Goal: Task Accomplishment & Management: Manage account settings

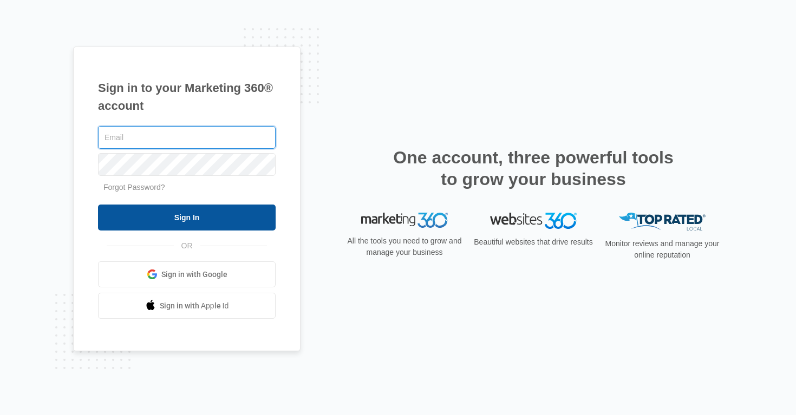
type input "[PERSON_NAME][EMAIL_ADDRESS][PERSON_NAME][DOMAIN_NAME]"
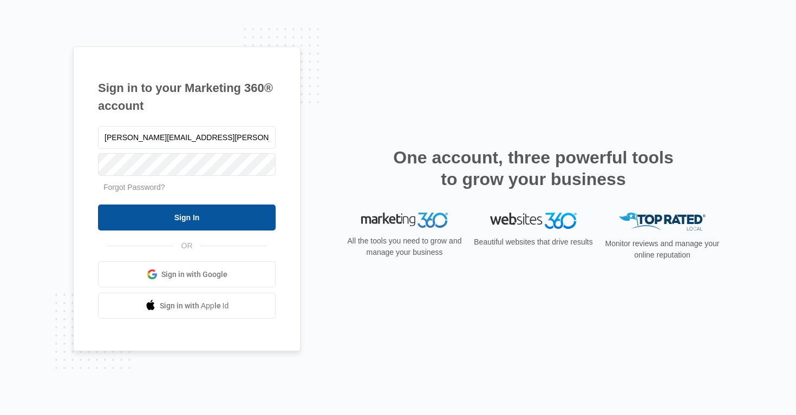
click at [199, 221] on input "Sign In" at bounding box center [187, 218] width 178 height 26
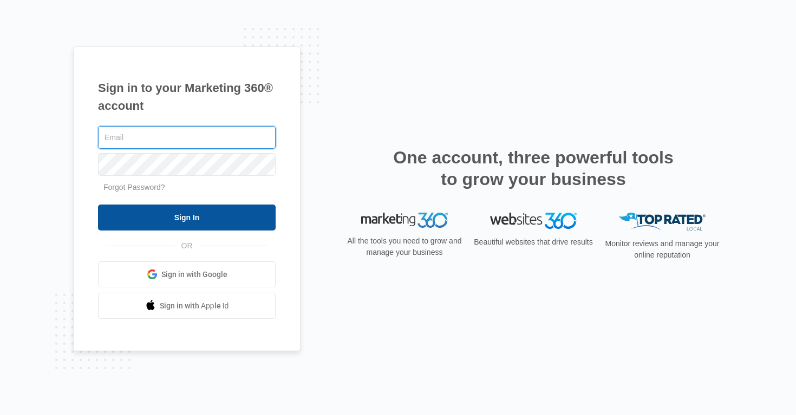
type input "alan.huiras@madwire.com"
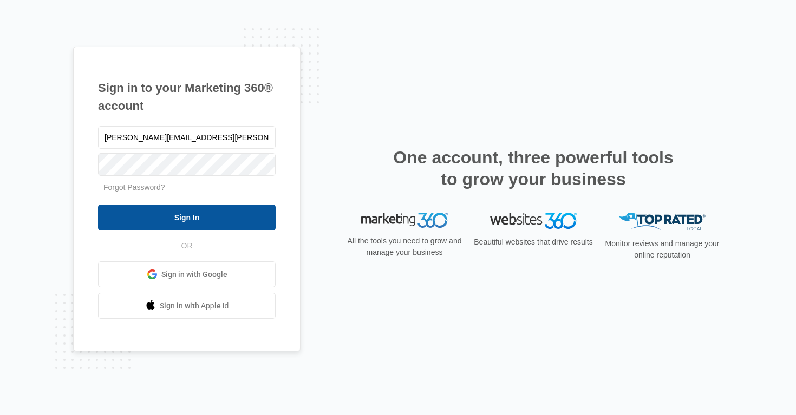
click at [194, 215] on input "Sign In" at bounding box center [187, 218] width 178 height 26
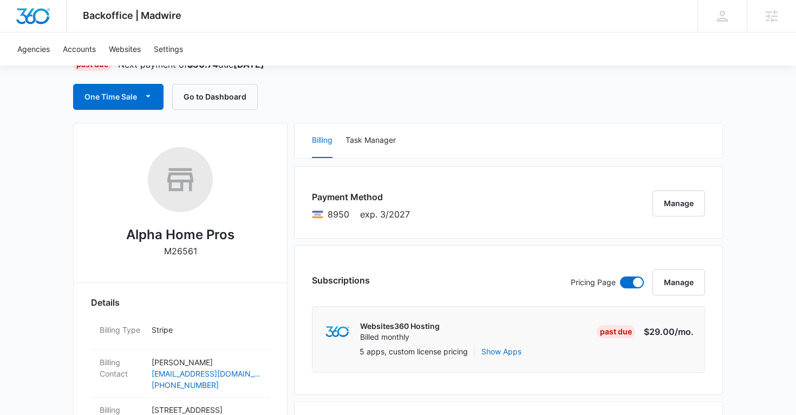
scroll to position [250, 0]
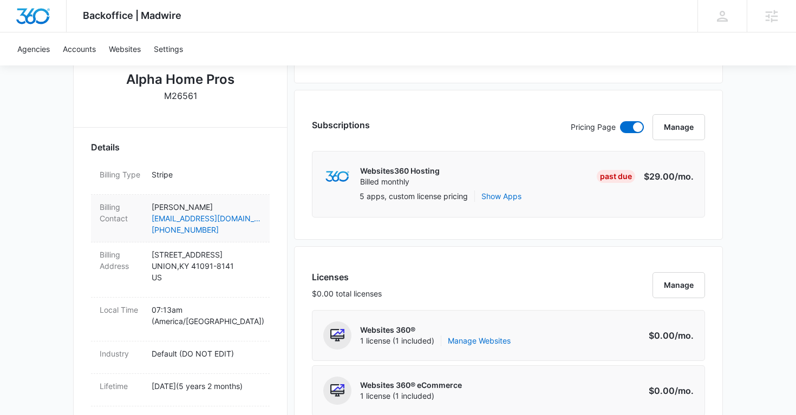
click at [246, 204] on p "Tim Carter" at bounding box center [206, 206] width 109 height 11
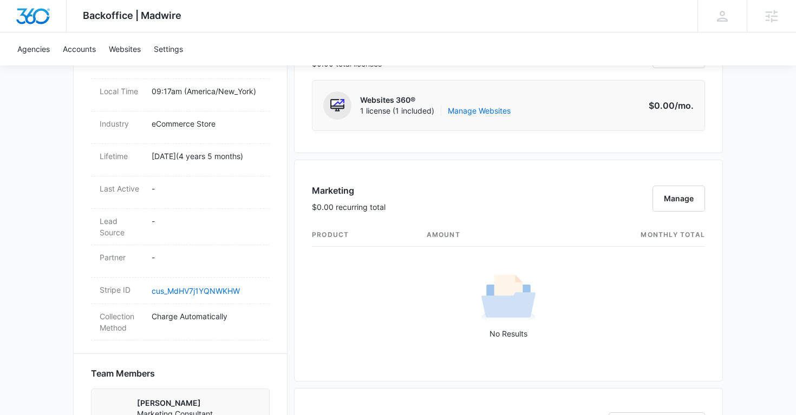
scroll to position [242, 0]
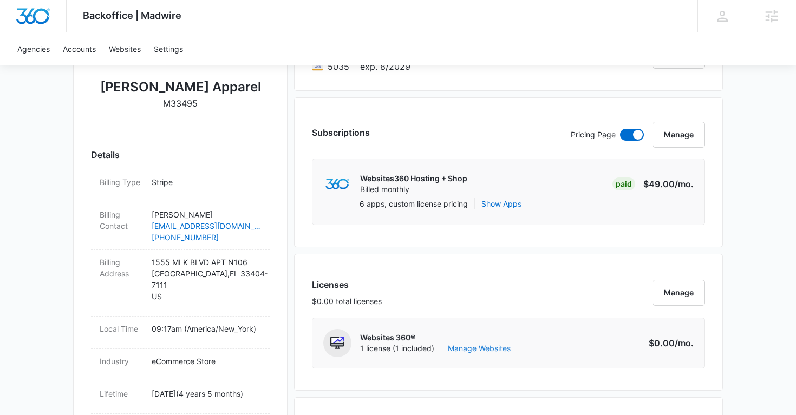
click at [487, 348] on link "Manage Websites" at bounding box center [479, 348] width 63 height 11
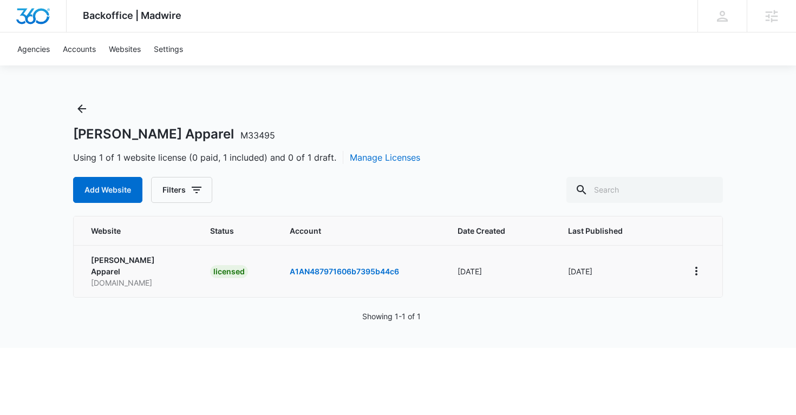
click at [145, 277] on td "Anthony Phillips Apparel aphillipsapparel.com" at bounding box center [135, 271] width 123 height 52
click at [151, 277] on p "aphillipsapparel.com" at bounding box center [137, 282] width 93 height 11
copy p "aphillipsapparel.com"
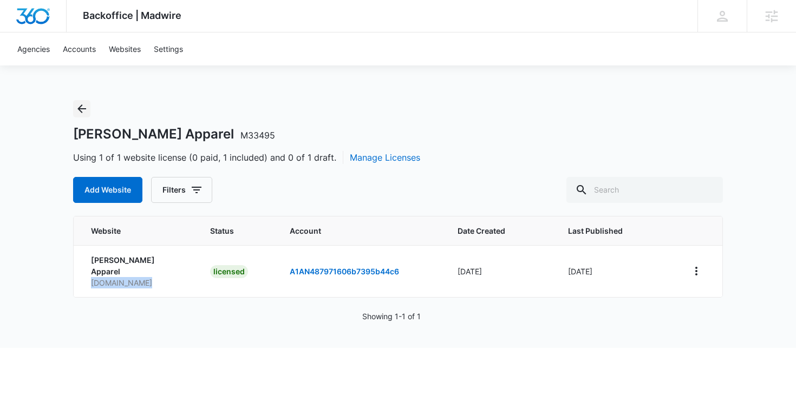
click at [75, 112] on icon "Back" at bounding box center [81, 108] width 13 height 13
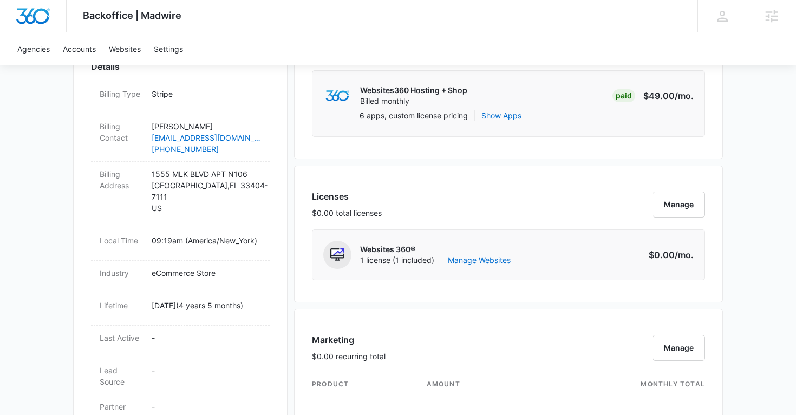
scroll to position [334, 0]
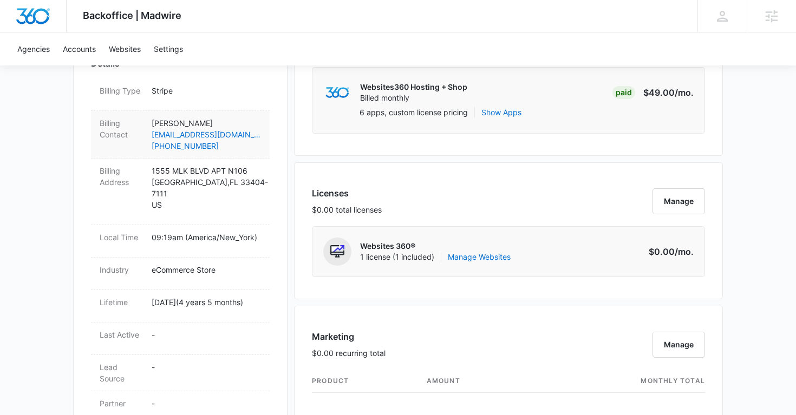
click at [258, 118] on p "ANTHONY PHILLIPS" at bounding box center [206, 123] width 109 height 11
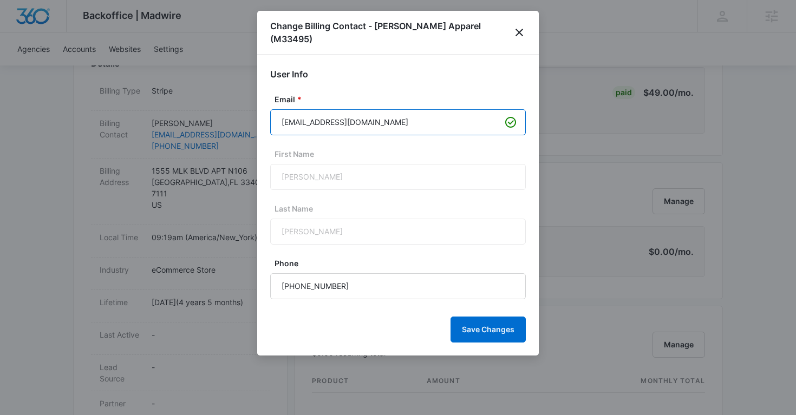
click at [331, 122] on input "Aphillipsapparel@yahoo.com" at bounding box center [398, 122] width 256 height 26
click at [520, 29] on icon "close" at bounding box center [519, 32] width 13 height 13
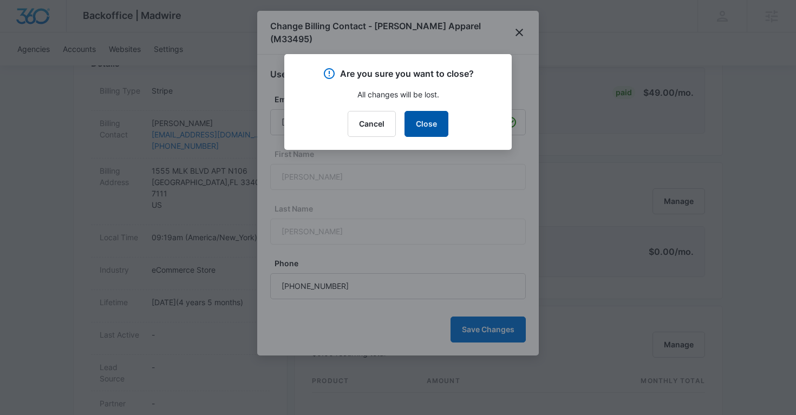
click at [435, 117] on button "Close" at bounding box center [426, 124] width 44 height 26
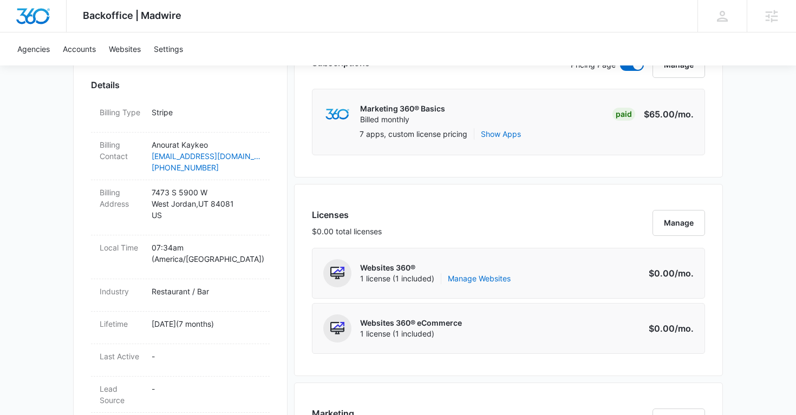
scroll to position [321, 0]
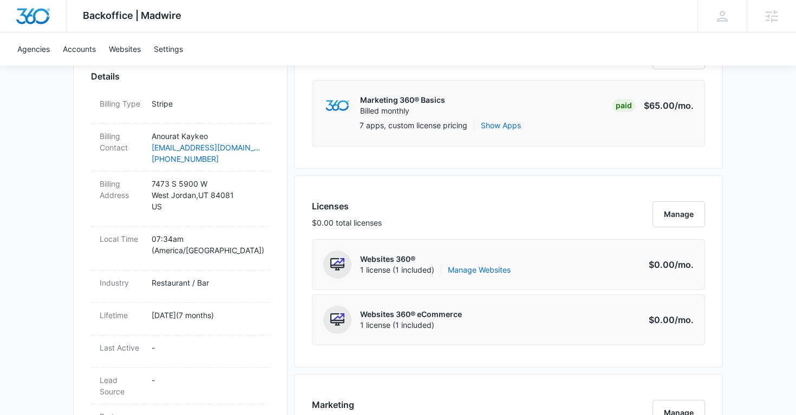
click at [475, 263] on p "Websites 360®" at bounding box center [435, 259] width 151 height 11
click at [467, 273] on link "Manage Websites" at bounding box center [479, 270] width 63 height 11
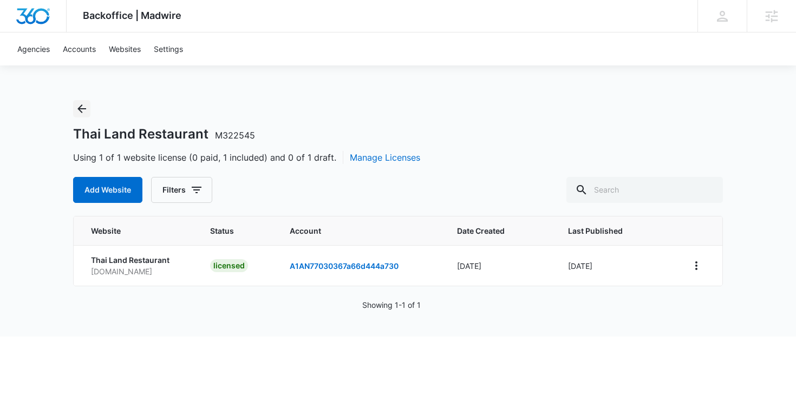
click at [80, 110] on icon "Back" at bounding box center [81, 108] width 13 height 13
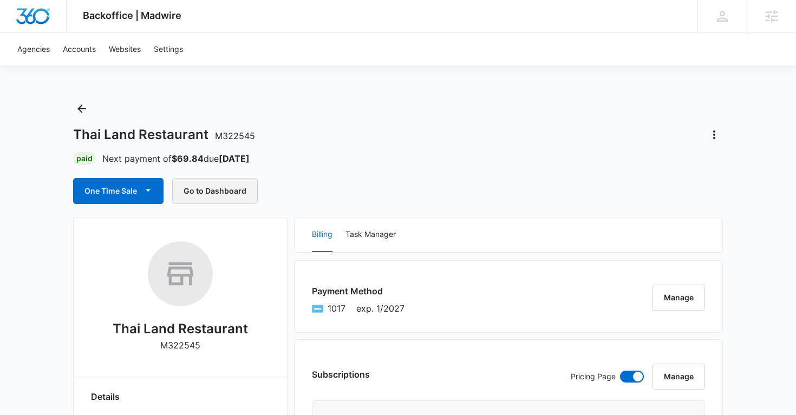
click at [244, 197] on button "Go to Dashboard" at bounding box center [215, 191] width 86 height 26
copy h1 "Thai Land Restaurant"
drag, startPoint x: 75, startPoint y: 136, endPoint x: 205, endPoint y: 136, distance: 130.5
click at [205, 136] on h1 "Thai Land Restaurant M322545" at bounding box center [164, 135] width 182 height 16
copy span "M322545"
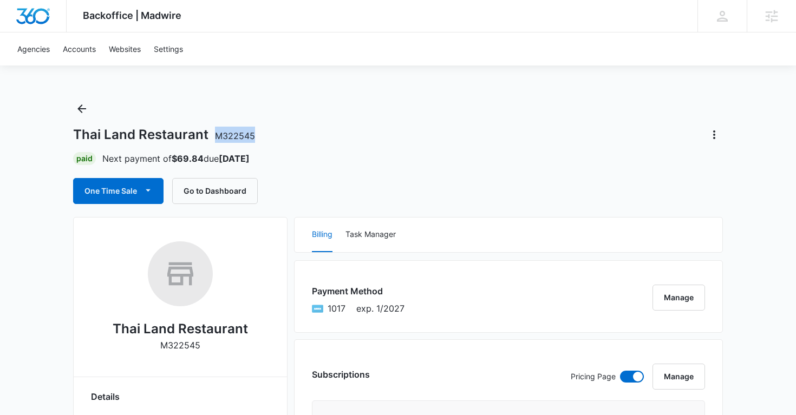
drag, startPoint x: 262, startPoint y: 136, endPoint x: 218, endPoint y: 136, distance: 43.9
click at [218, 136] on div "Thai Land Restaurant M322545" at bounding box center [398, 134] width 650 height 17
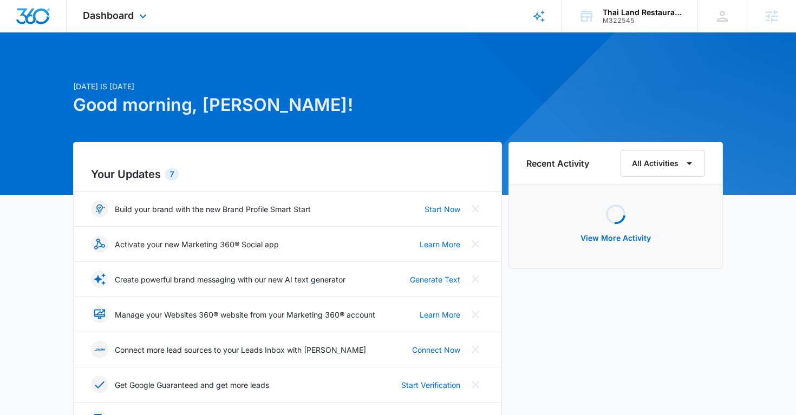
click at [150, 18] on div "Dashboard Apps Reputation Websites Forms CRM Email Social Shop Payments POS Con…" at bounding box center [116, 16] width 99 height 32
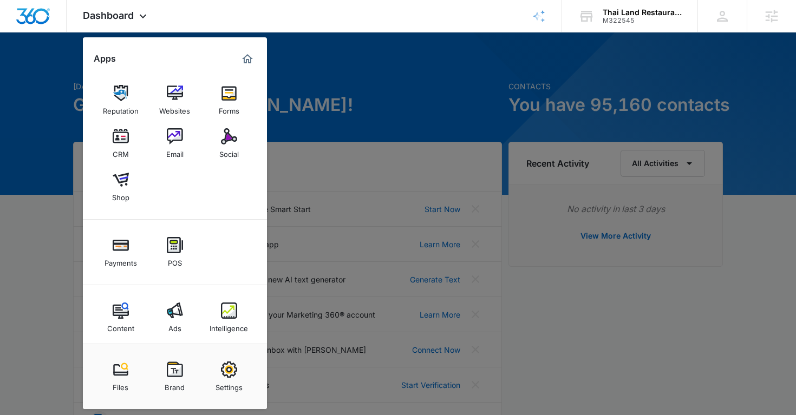
click at [234, 393] on link "Settings" at bounding box center [228, 376] width 41 height 41
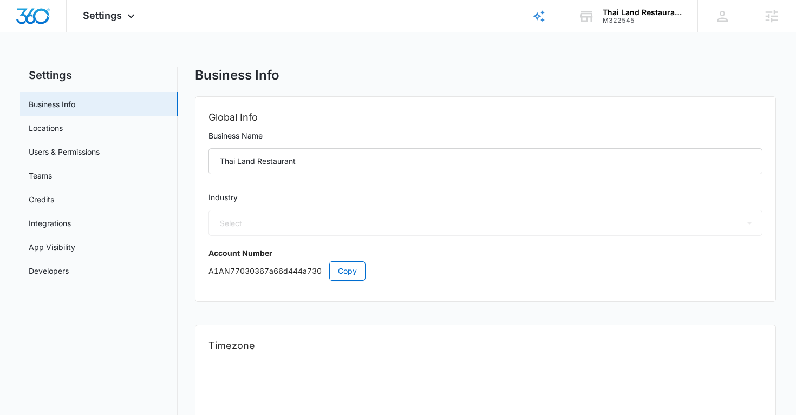
select select "11"
select select "US"
select select "America/[GEOGRAPHIC_DATA]"
click at [100, 155] on link "Users & Permissions" at bounding box center [64, 151] width 71 height 11
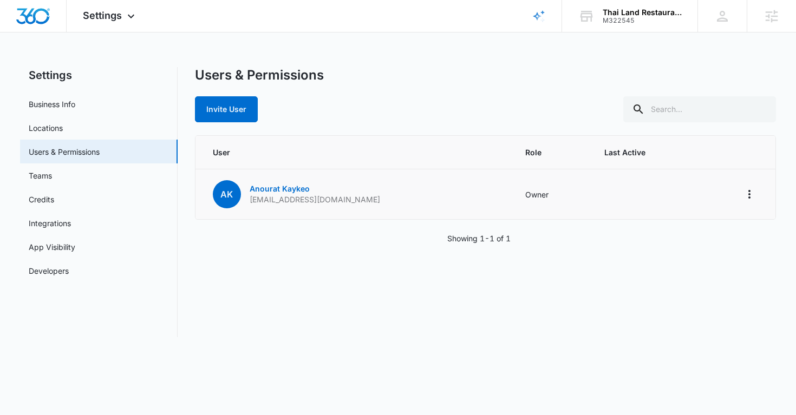
click at [282, 194] on p "[EMAIL_ADDRESS][DOMAIN_NAME]" at bounding box center [315, 199] width 130 height 11
click at [283, 199] on p "[EMAIL_ADDRESS][DOMAIN_NAME]" at bounding box center [315, 199] width 130 height 11
copy p "[EMAIL_ADDRESS][DOMAIN_NAME]"
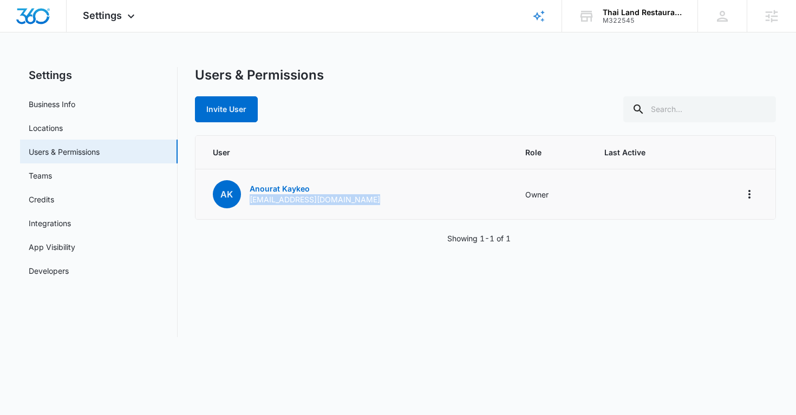
copy p "[EMAIL_ADDRESS][DOMAIN_NAME]"
